Goal: Transaction & Acquisition: Purchase product/service

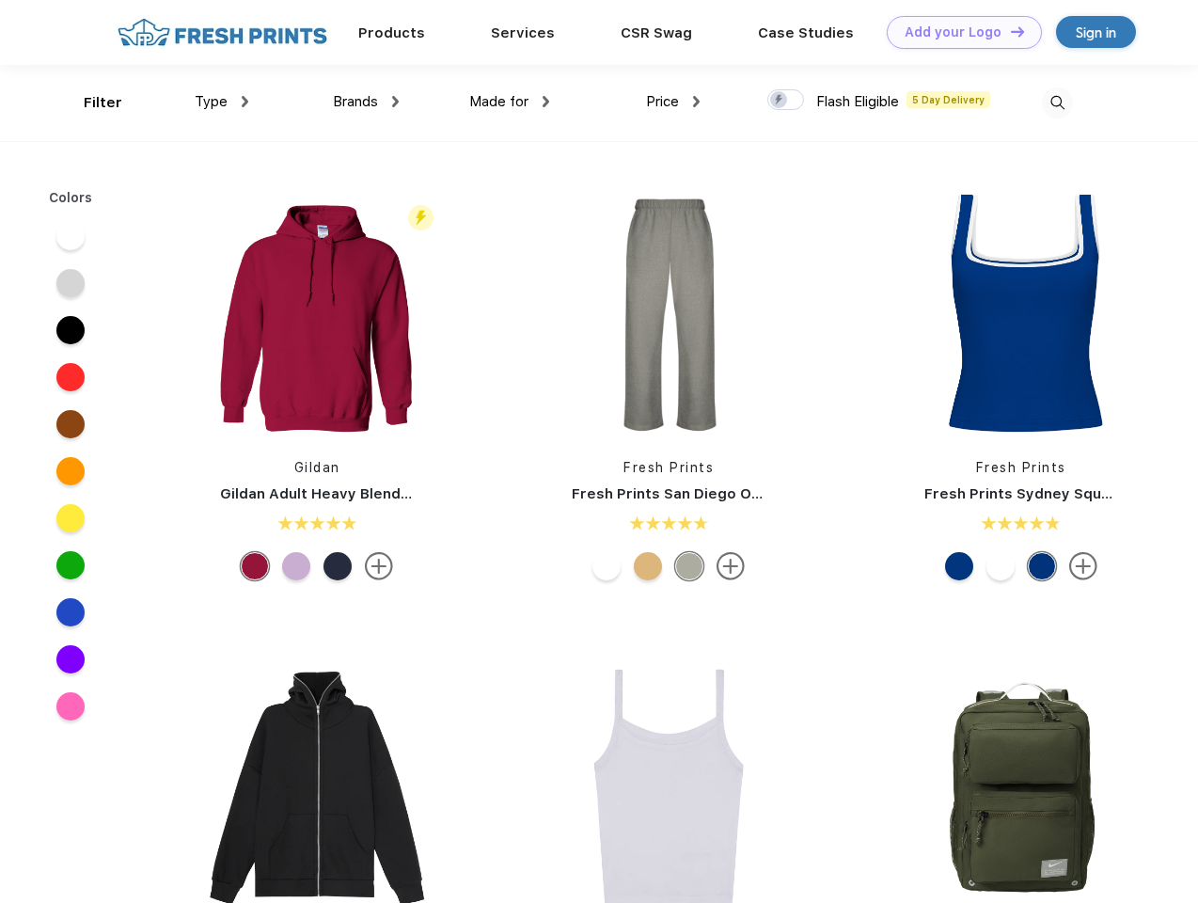
scroll to position [1, 0]
click at [957, 32] on link "Add your Logo Design Tool" at bounding box center [964, 32] width 155 height 33
click at [0, 0] on div "Design Tool" at bounding box center [0, 0] width 0 height 0
click at [1009, 31] on link "Add your Logo Design Tool" at bounding box center [964, 32] width 155 height 33
click at [90, 103] on div "Filter" at bounding box center [103, 103] width 39 height 22
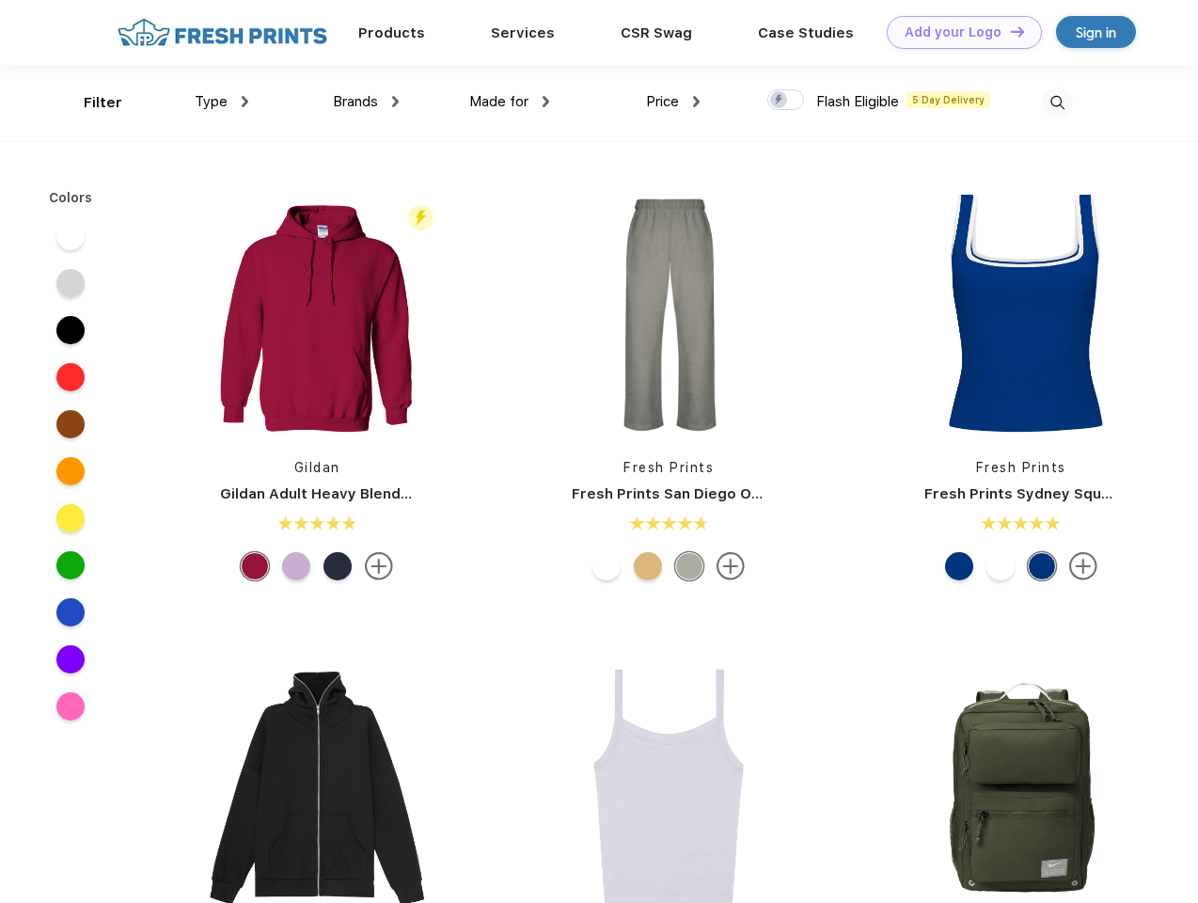
click at [222, 102] on span "Type" at bounding box center [211, 101] width 33 height 17
click at [366, 102] on span "Brands" at bounding box center [355, 101] width 45 height 17
click at [510, 102] on span "Made for" at bounding box center [498, 101] width 59 height 17
click at [673, 102] on span "Price" at bounding box center [662, 101] width 33 height 17
click at [786, 101] on div at bounding box center [785, 99] width 37 height 21
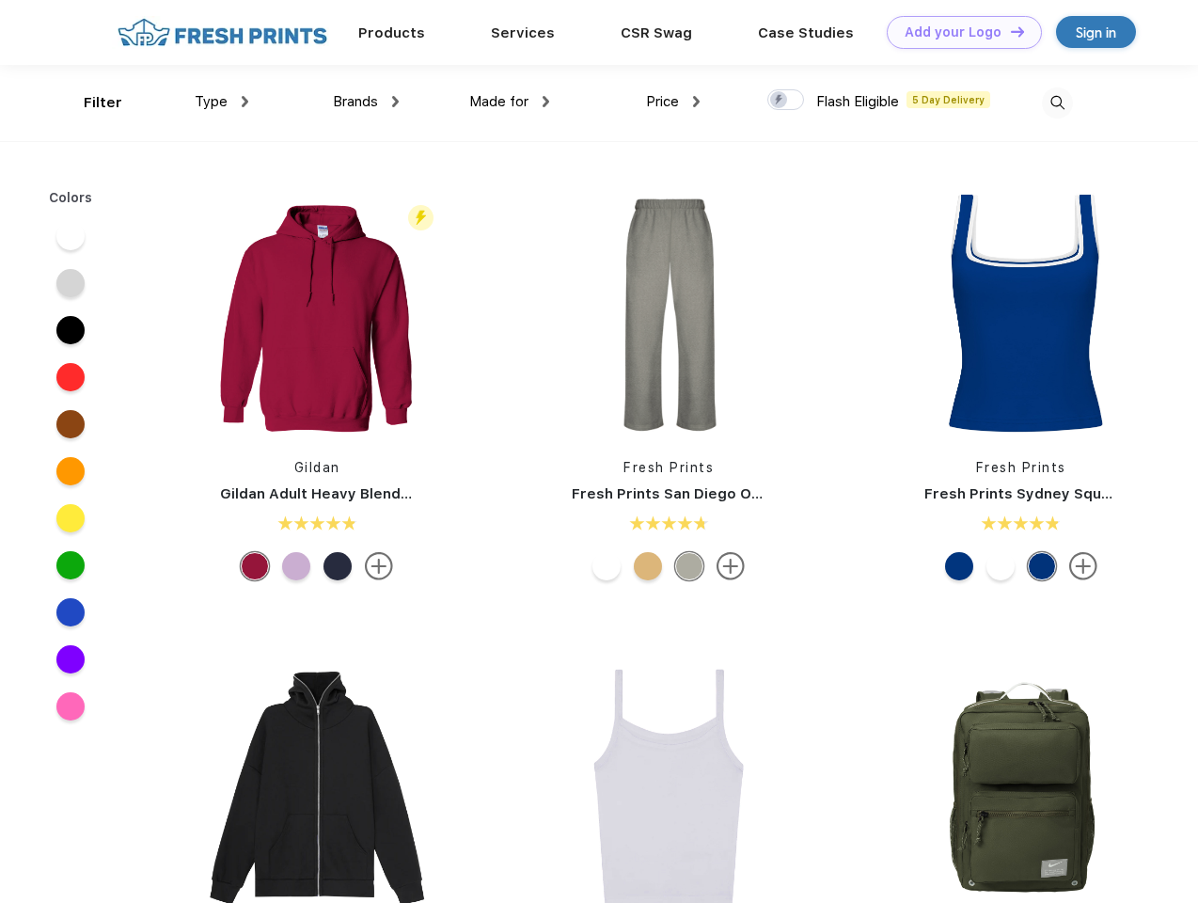
click at [780, 101] on input "checkbox" at bounding box center [773, 94] width 12 height 12
click at [1057, 103] on img at bounding box center [1057, 102] width 31 height 31
